Goal: Task Accomplishment & Management: Use online tool/utility

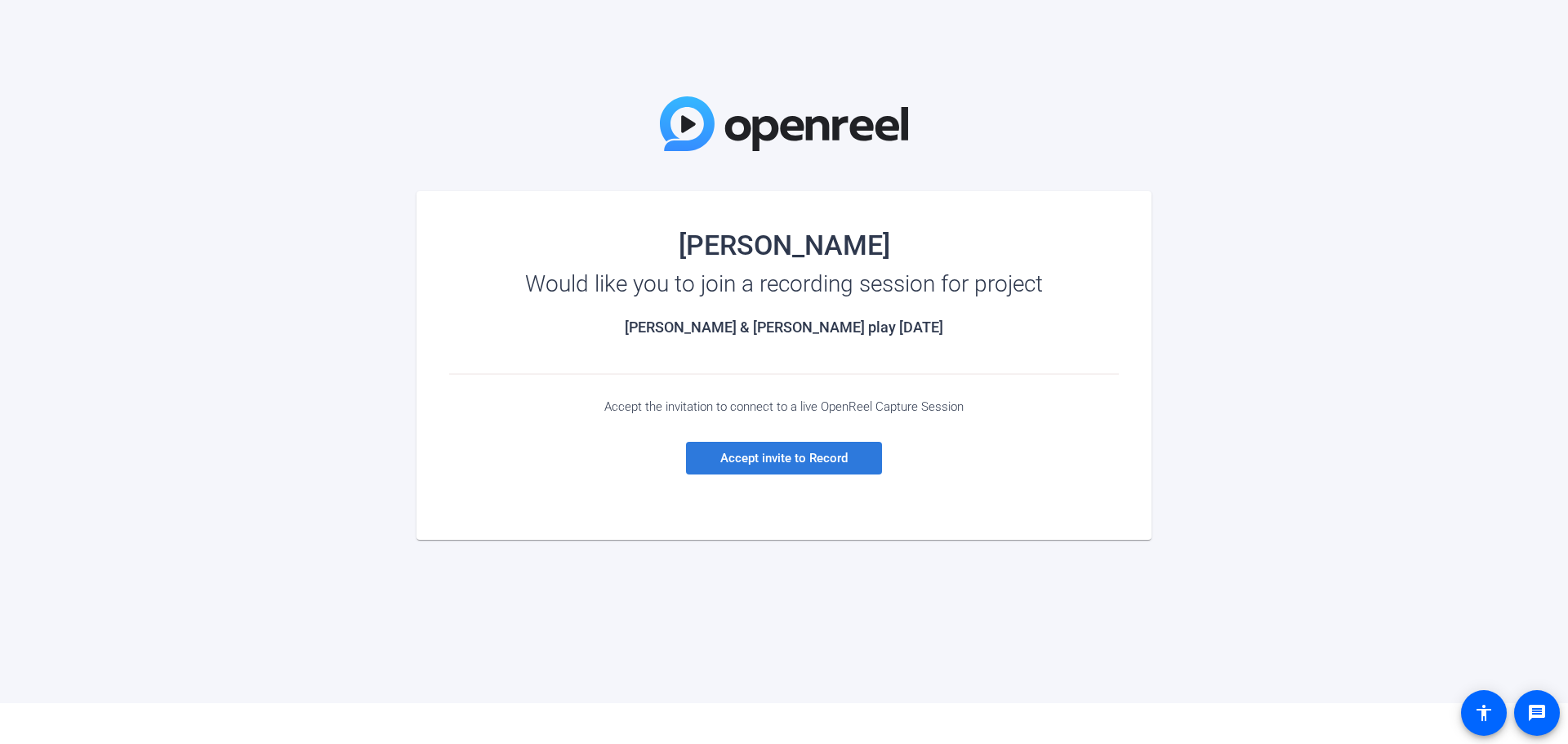
click at [780, 461] on span "Accept invite to Record" at bounding box center [784, 458] width 127 height 15
click at [804, 456] on span "Accept invite to Record" at bounding box center [784, 458] width 127 height 15
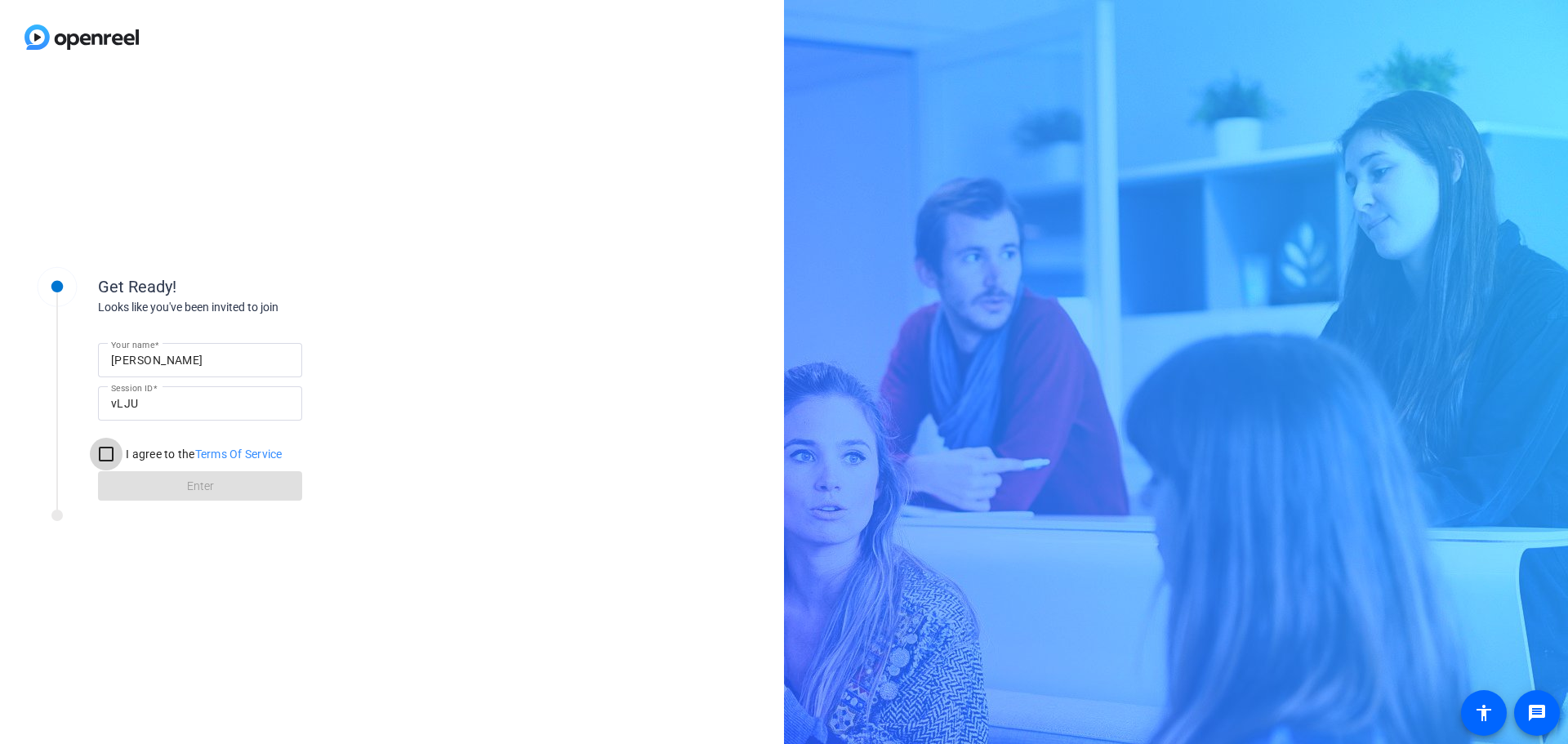
drag, startPoint x: 103, startPoint y: 450, endPoint x: 130, endPoint y: 484, distance: 43.4
click at [106, 453] on input "I agree to the Terms Of Service" at bounding box center [106, 454] width 33 height 33
checkbox input "true"
click at [149, 486] on span at bounding box center [201, 486] width 204 height 39
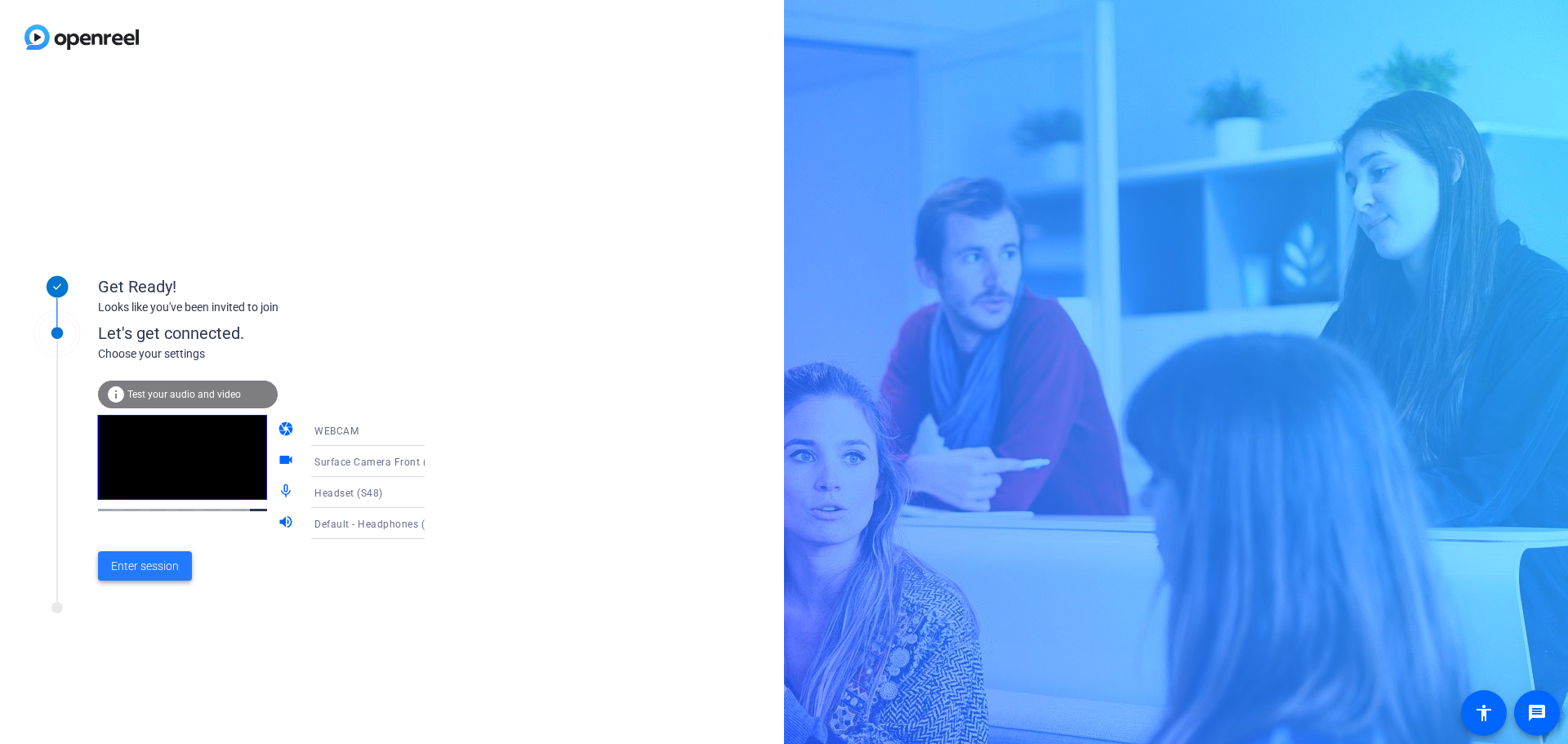
click at [151, 568] on span "Enter session" at bounding box center [145, 566] width 67 height 17
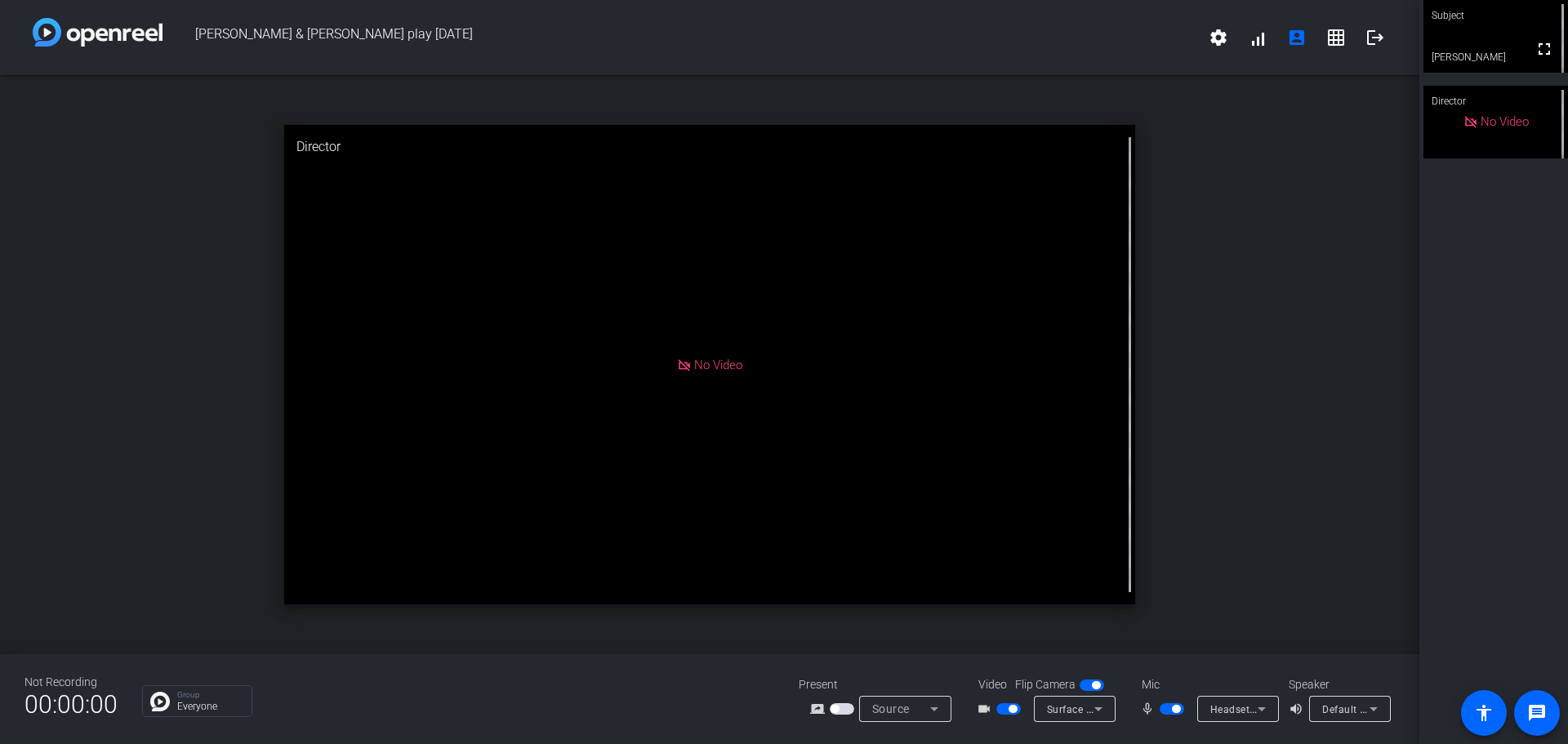
click at [935, 706] on icon at bounding box center [934, 708] width 20 height 20
click at [1302, 290] on div at bounding box center [784, 372] width 1568 height 744
click at [935, 707] on icon at bounding box center [934, 708] width 20 height 20
click at [910, 640] on span "Screen Sharing" at bounding box center [901, 647] width 70 height 20
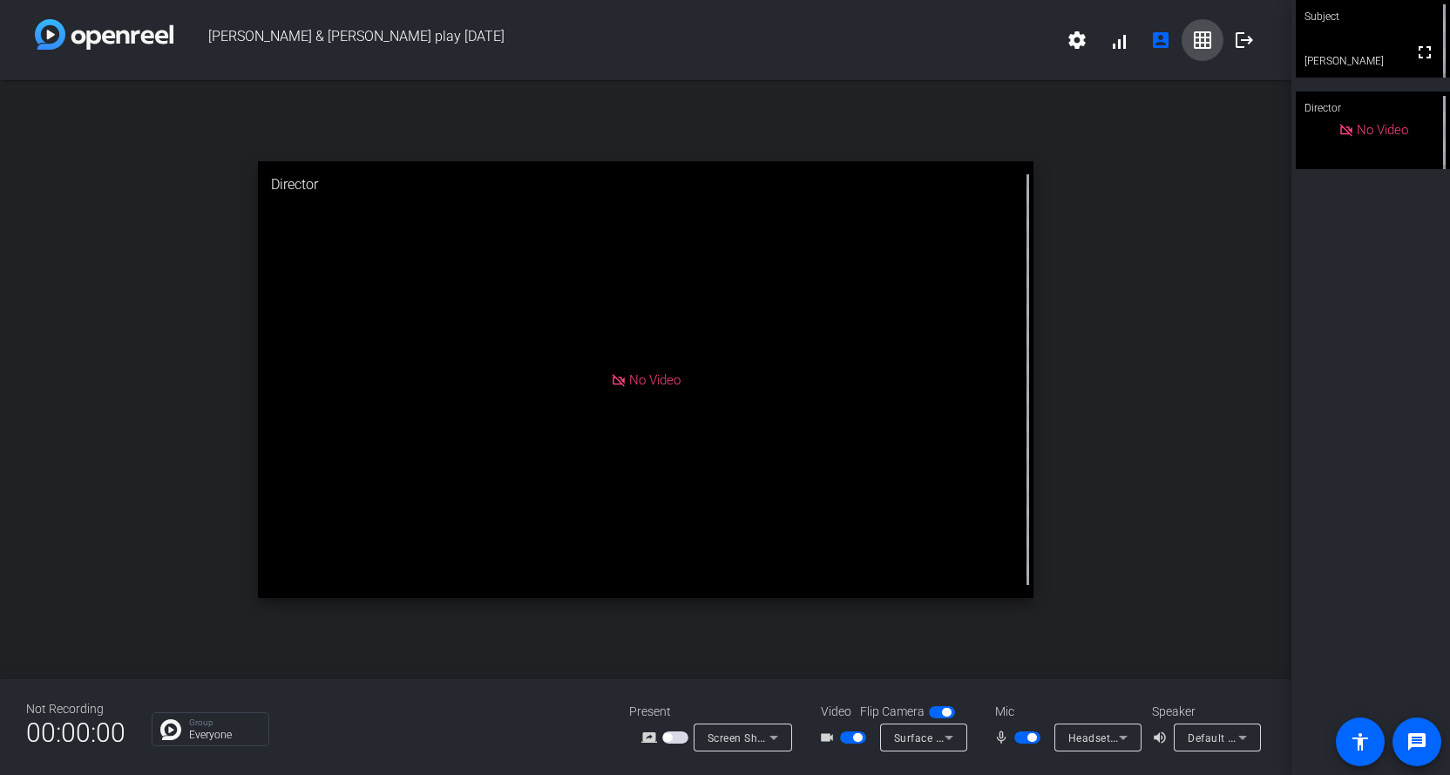
click at [1201, 41] on mat-icon "grid_on" at bounding box center [1202, 40] width 21 height 21
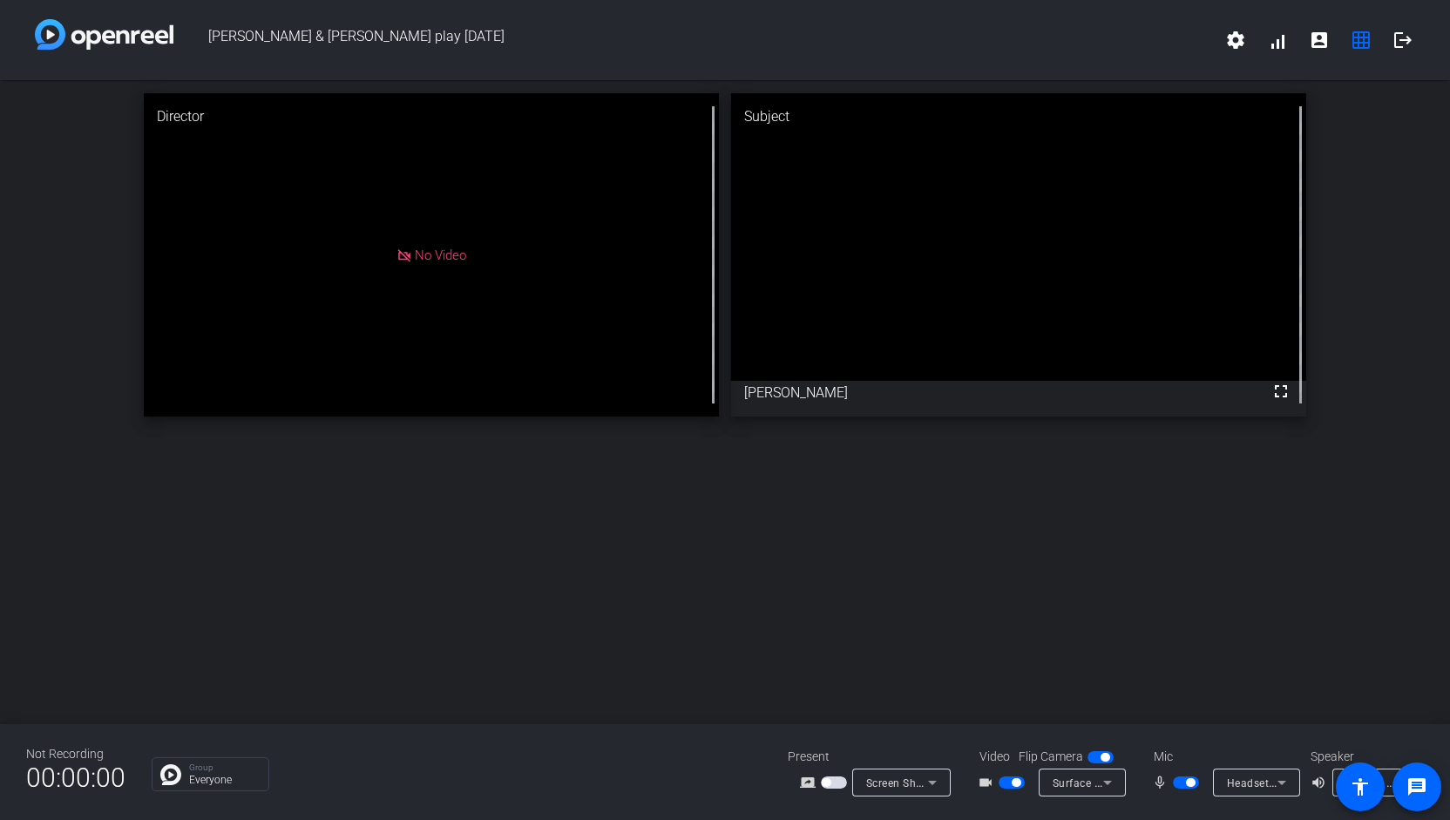
click at [926, 791] on icon at bounding box center [932, 782] width 21 height 21
click at [892, 754] on span "Upload Presentation" at bounding box center [910, 751] width 103 height 21
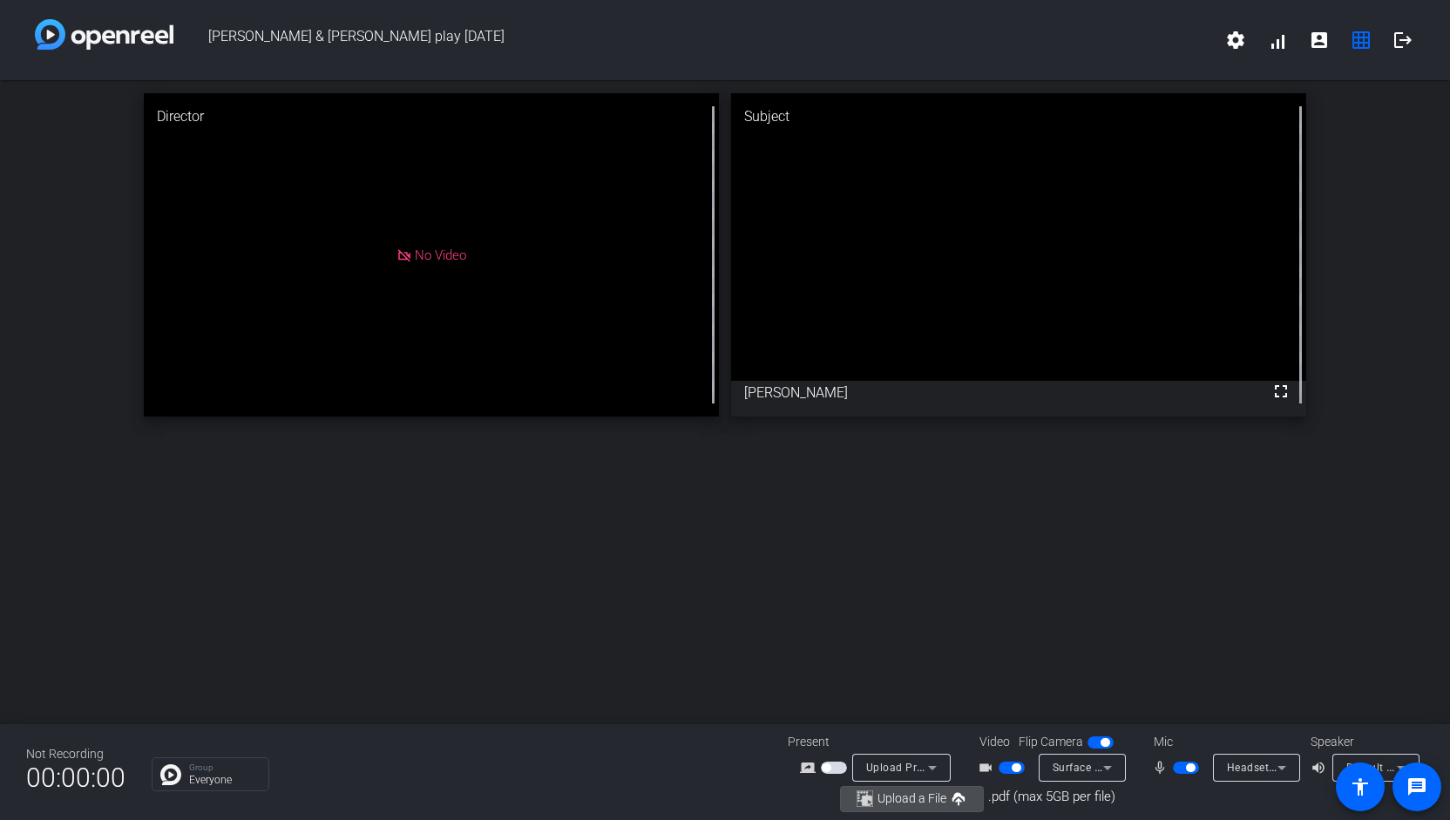
click at [910, 793] on span "Upload a File" at bounding box center [912, 798] width 69 height 13
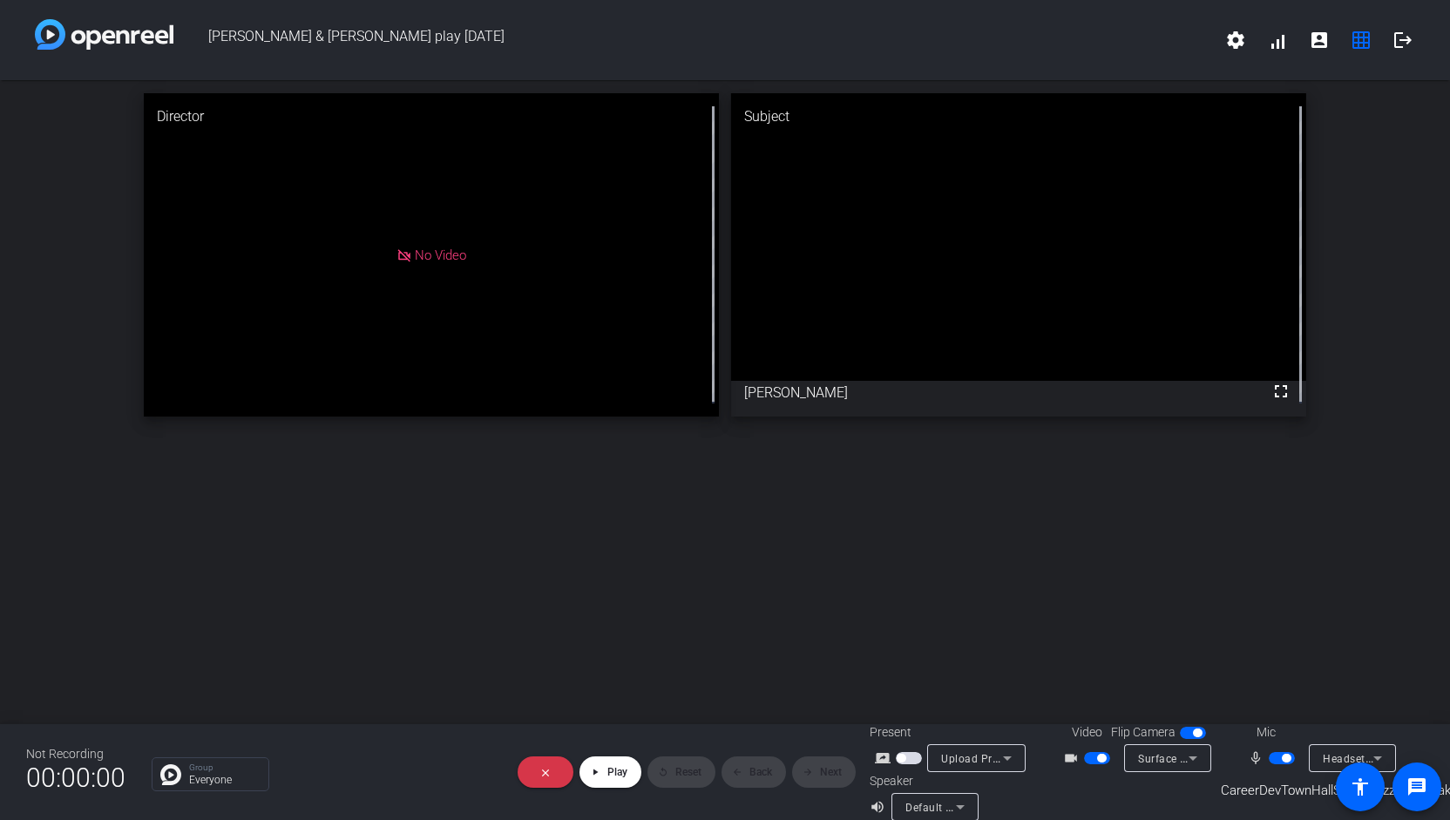
click at [973, 751] on span "Upload Presentation" at bounding box center [993, 758] width 105 height 14
click at [1057, 786] on div at bounding box center [725, 410] width 1450 height 820
click at [906, 752] on span "button" at bounding box center [909, 758] width 26 height 12
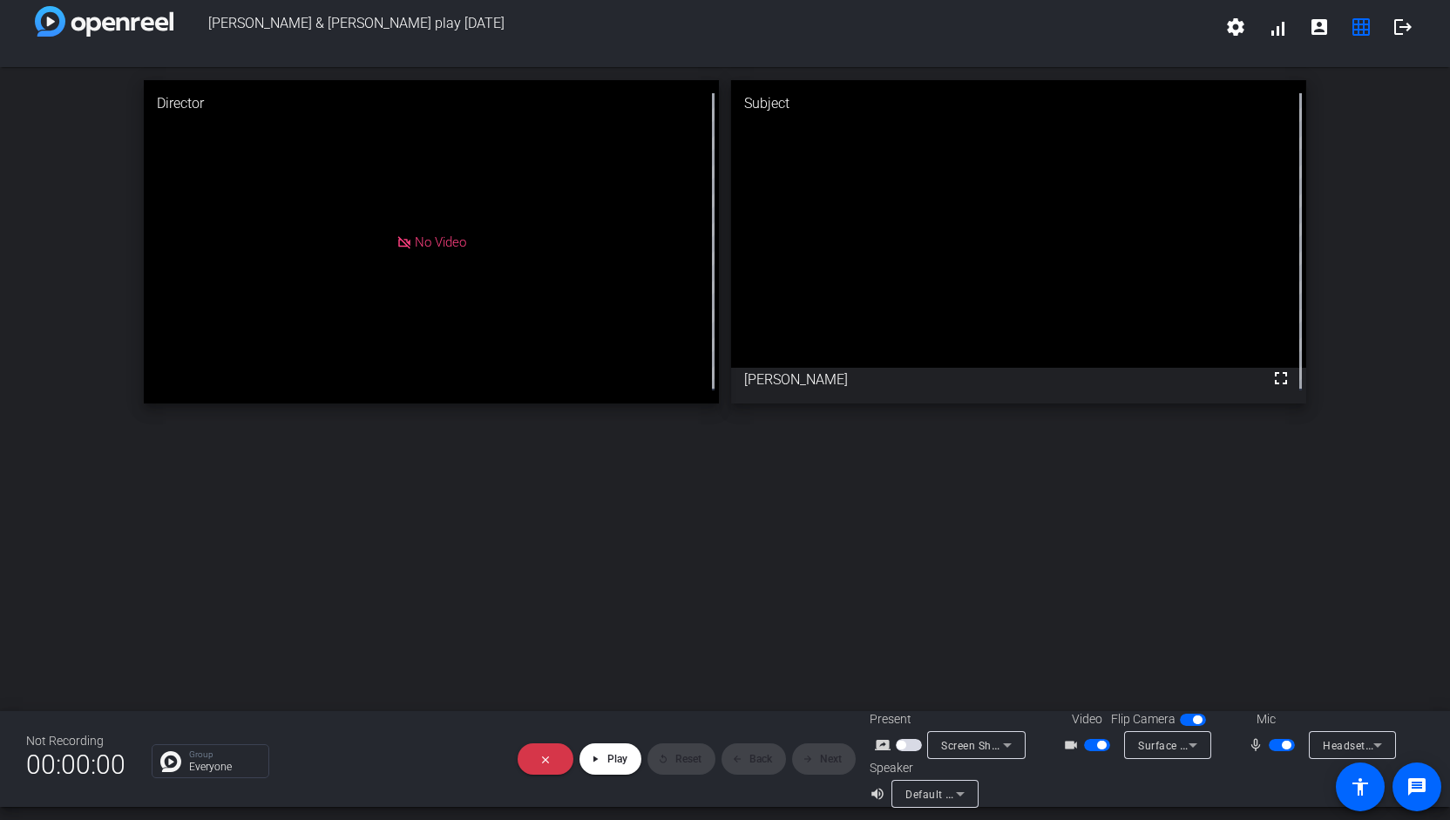
scroll to position [20, 0]
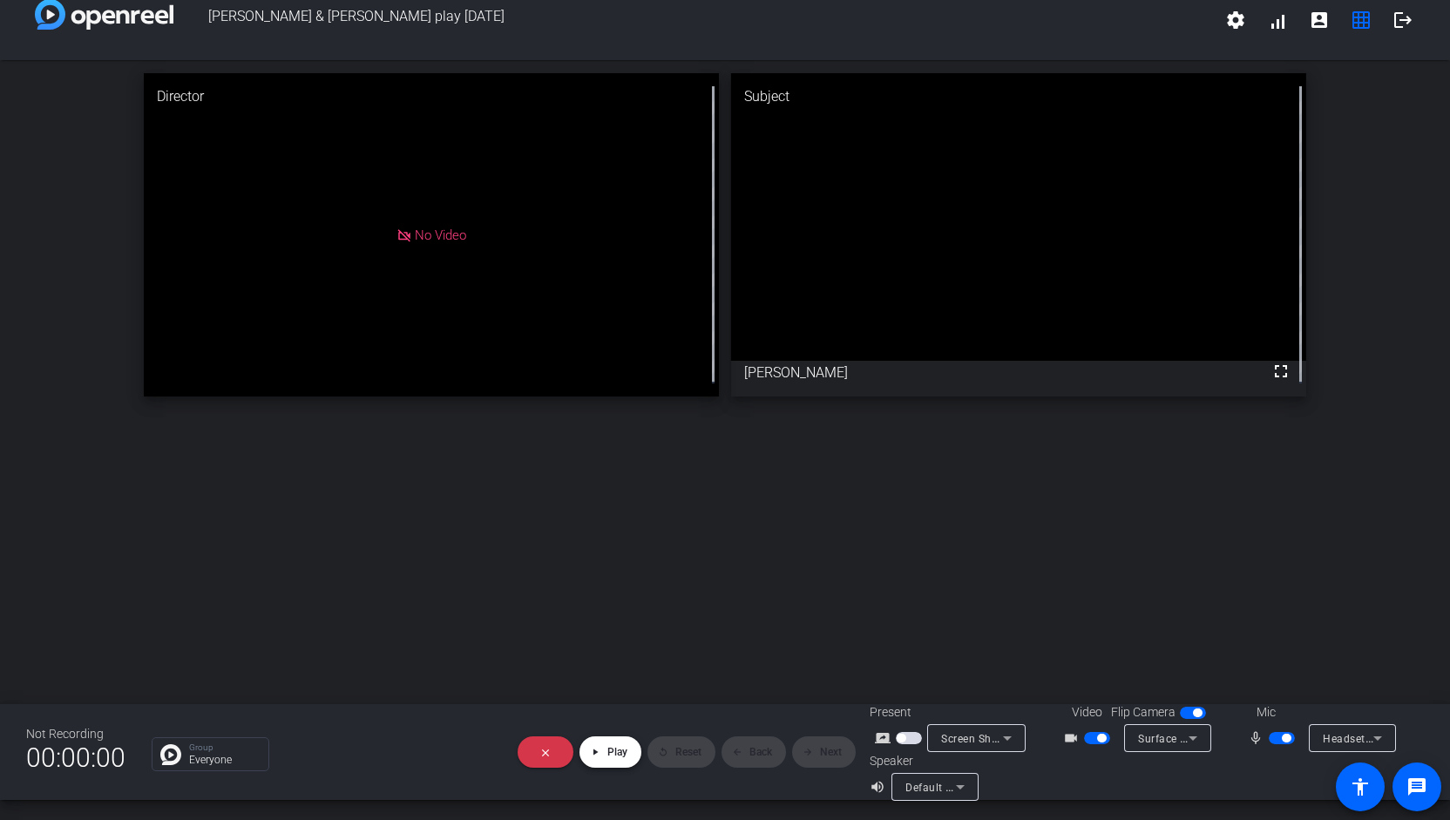
click at [598, 756] on span at bounding box center [611, 752] width 62 height 42
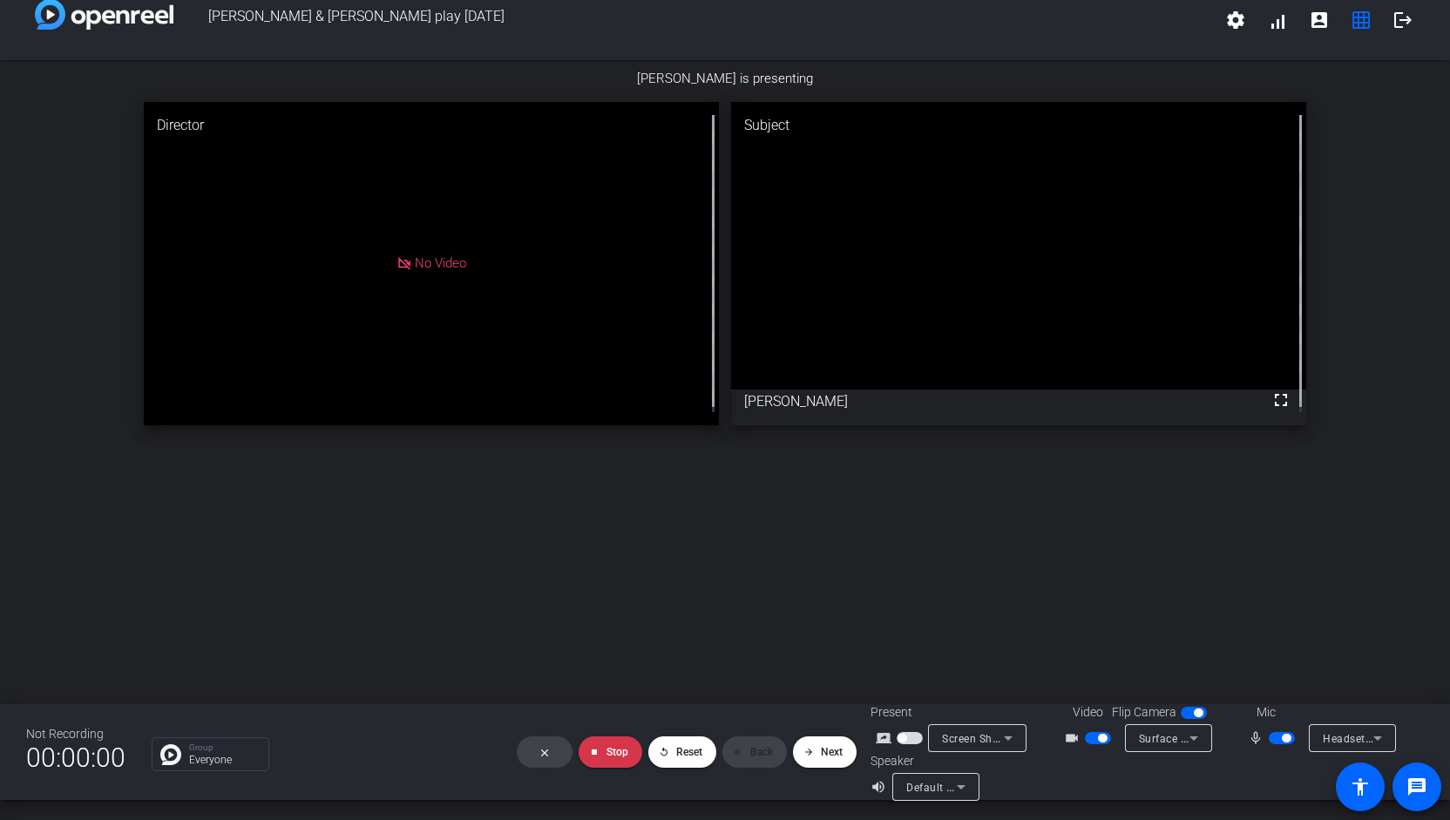
click at [529, 758] on openreel-presentation-controls "close stop Stop replay Reset arrow_back Back arrow_forward Next" at bounding box center [687, 751] width 368 height 45
click at [542, 747] on openreel-presentation-controls "close stop Stop replay Reset arrow_back Back arrow_forward Next" at bounding box center [687, 751] width 368 height 45
click at [537, 759] on openreel-presentation-controls "close stop Stop replay Reset arrow_back Back arrow_forward Next" at bounding box center [687, 751] width 368 height 45
click at [542, 749] on openreel-presentation-controls "close stop Stop replay Reset arrow_back Back arrow_forward Next" at bounding box center [687, 751] width 368 height 45
click at [675, 762] on span at bounding box center [682, 752] width 68 height 42
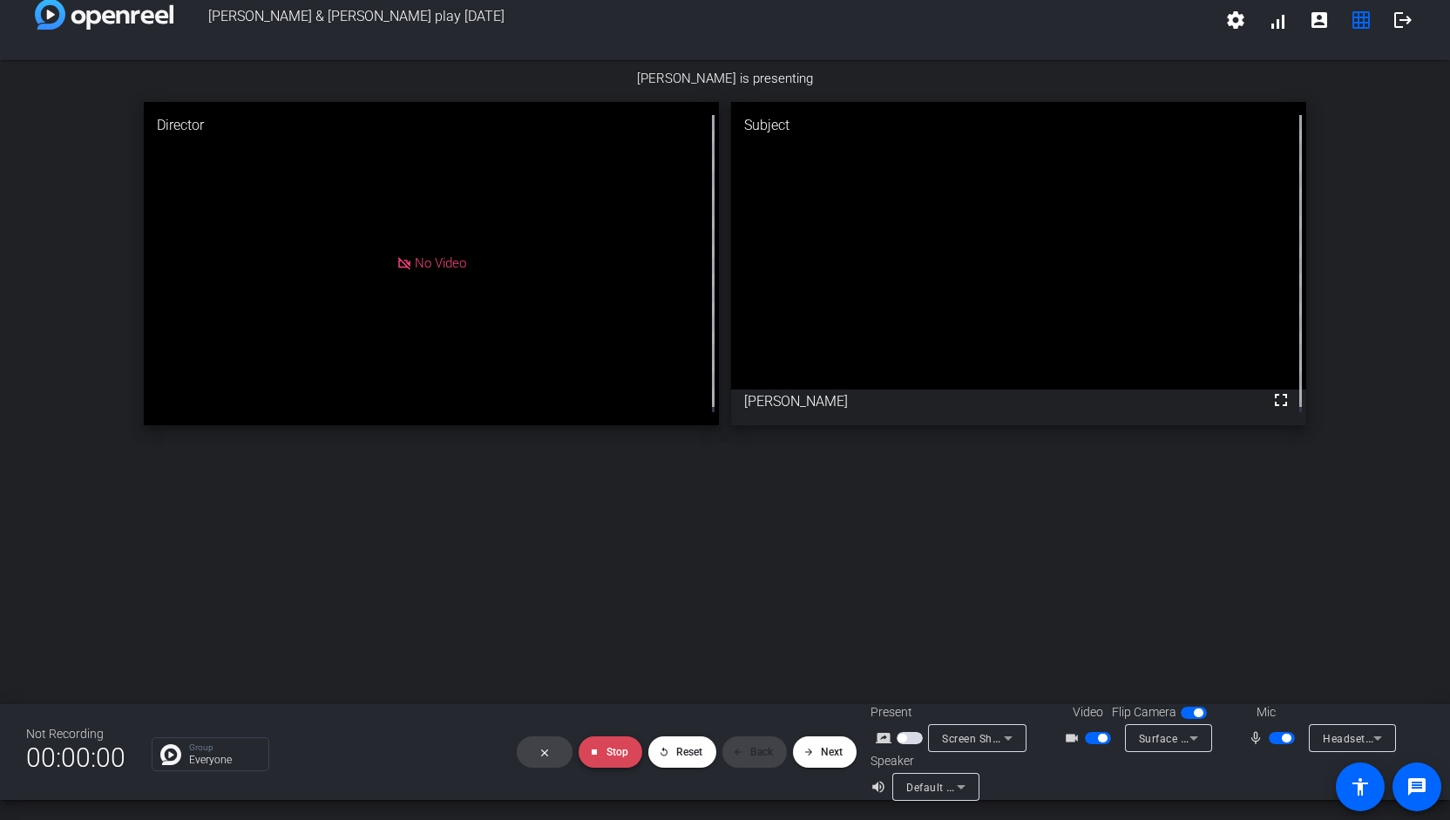
click at [600, 746] on span at bounding box center [611, 752] width 64 height 42
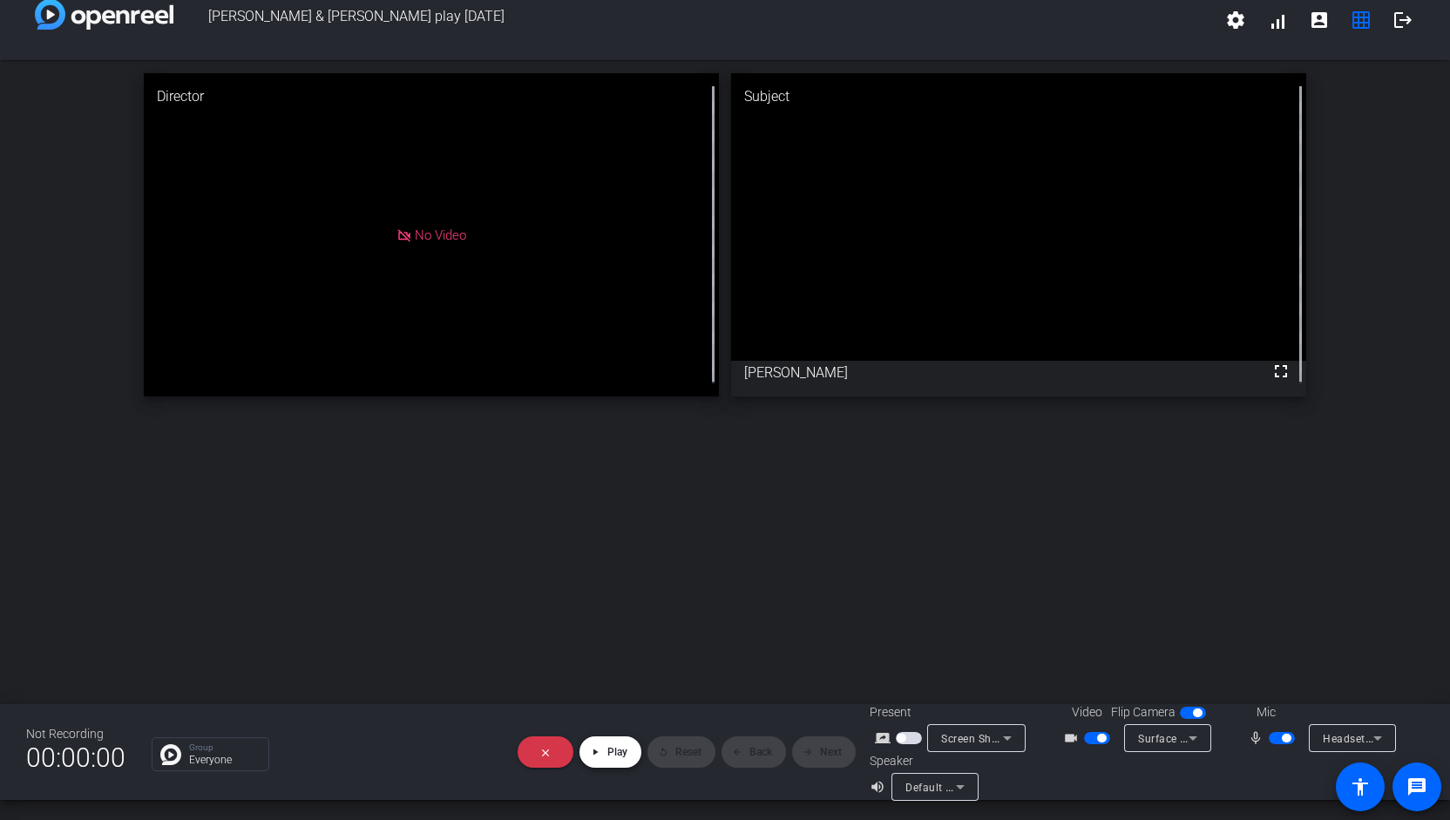
click at [607, 761] on span at bounding box center [611, 752] width 62 height 42
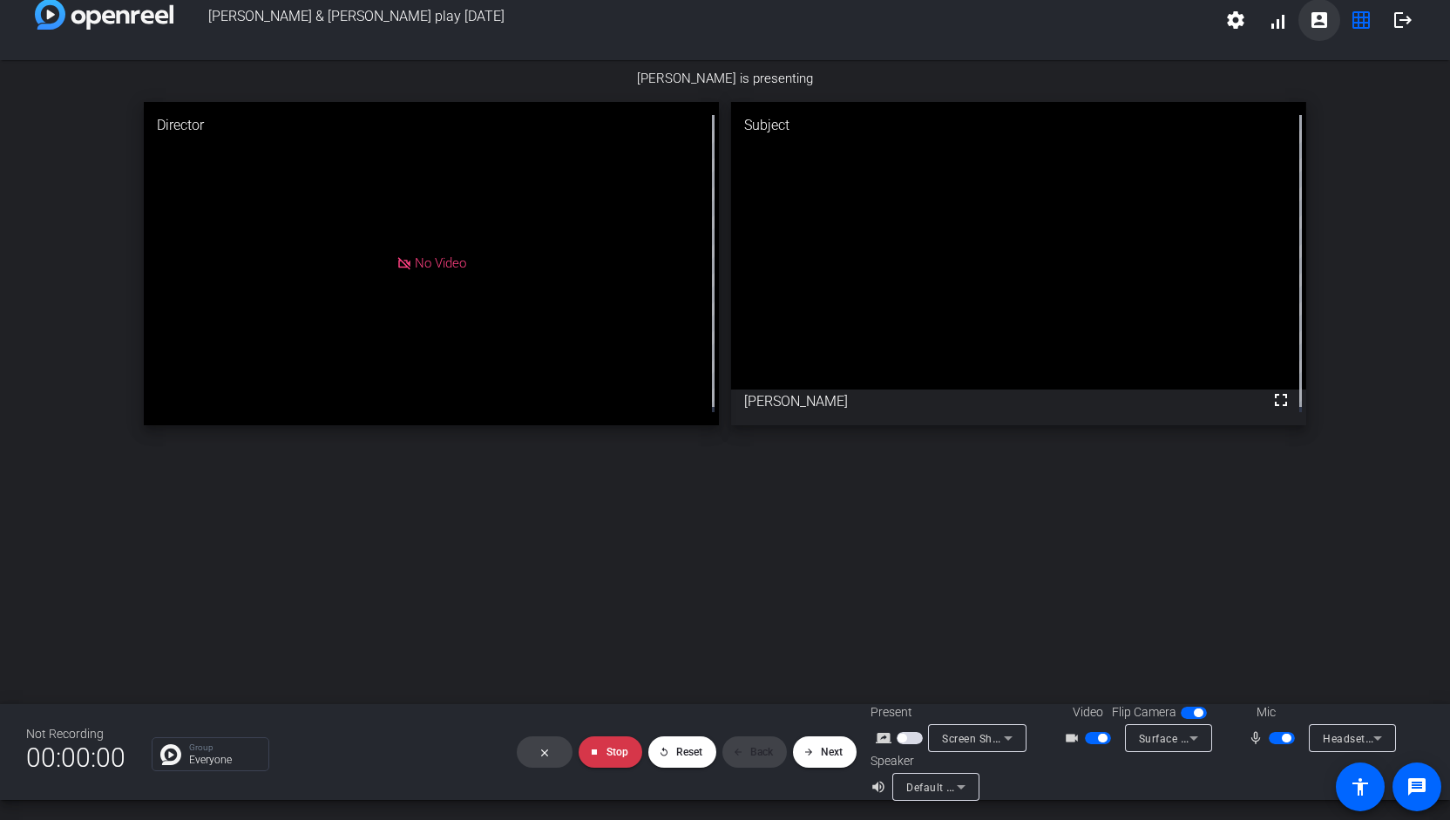
click at [1316, 24] on mat-icon "account_box" at bounding box center [1319, 20] width 21 height 21
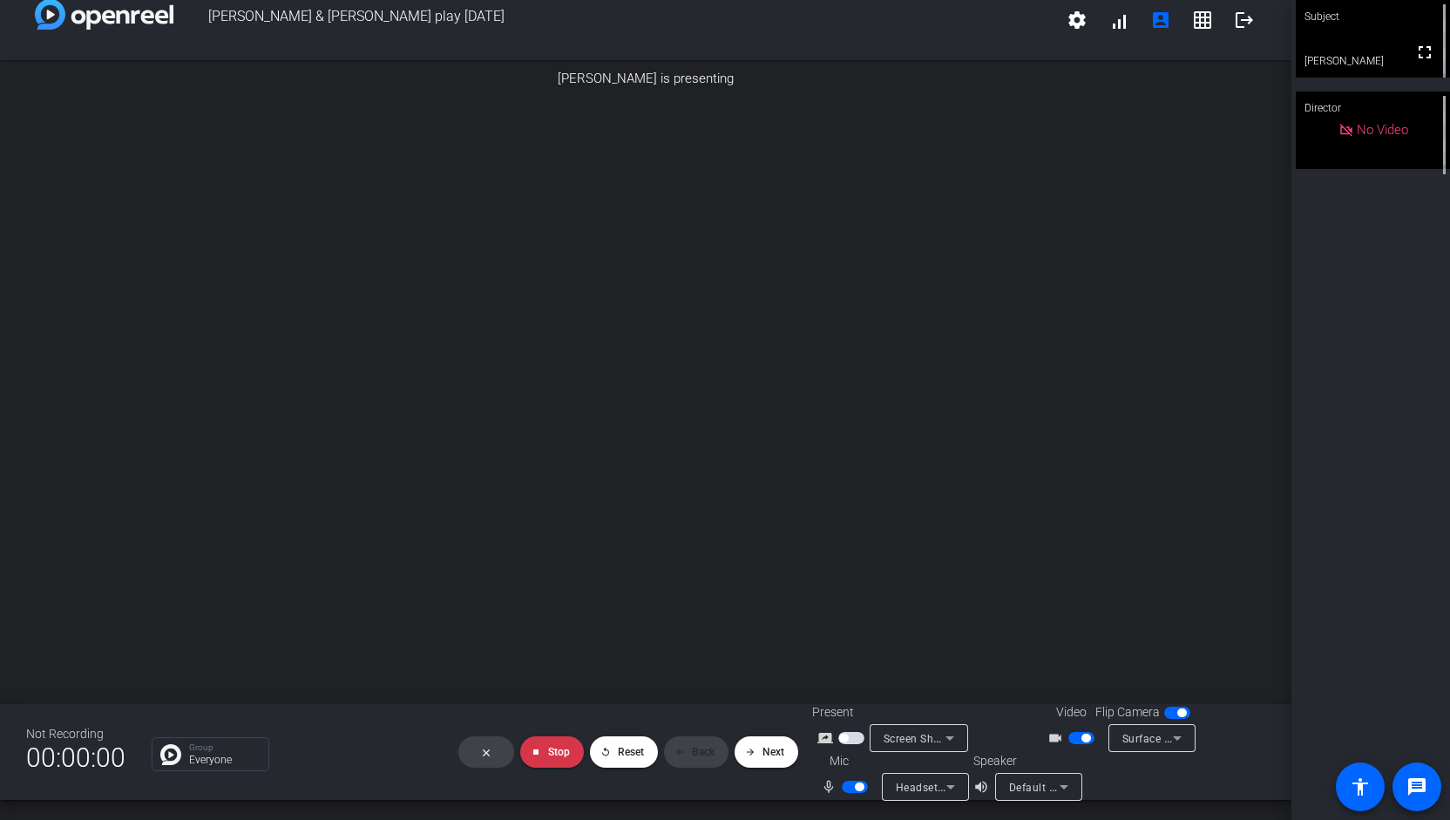
click at [1152, 159] on img at bounding box center [1195, 149] width 139 height 20
click at [1176, 180] on img at bounding box center [1195, 169] width 139 height 20
click at [746, 761] on span at bounding box center [767, 752] width 64 height 42
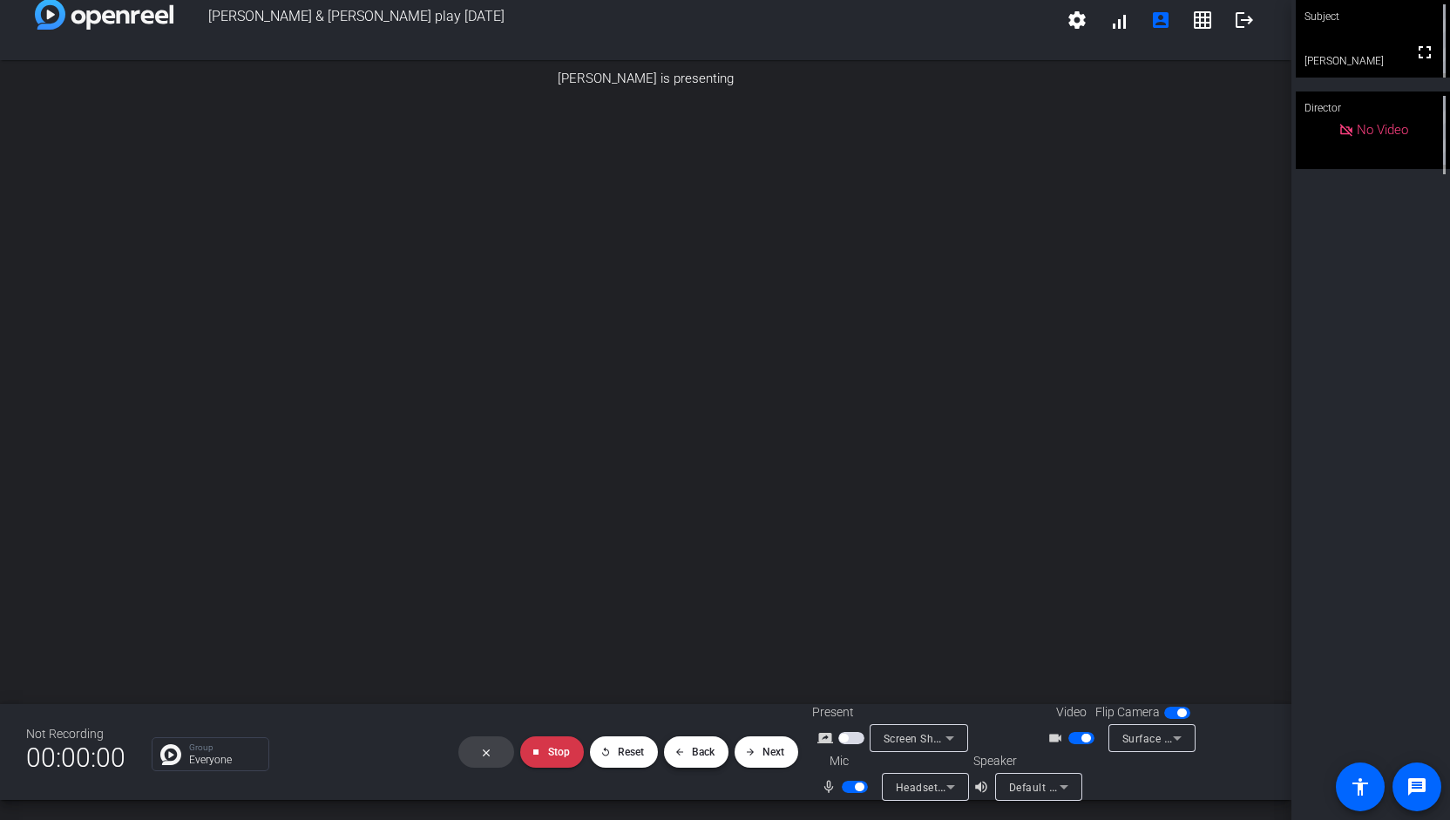
click at [692, 754] on span "Back" at bounding box center [703, 752] width 23 height 12
click at [769, 750] on span "Next" at bounding box center [774, 752] width 22 height 12
click at [620, 757] on span "Reset" at bounding box center [631, 752] width 26 height 12
click at [481, 756] on openreel-presentation-controls "close stop Stop replay Reset arrow_back Back arrow_forward Next" at bounding box center [628, 751] width 368 height 45
